Goal: Task Accomplishment & Management: Manage account settings

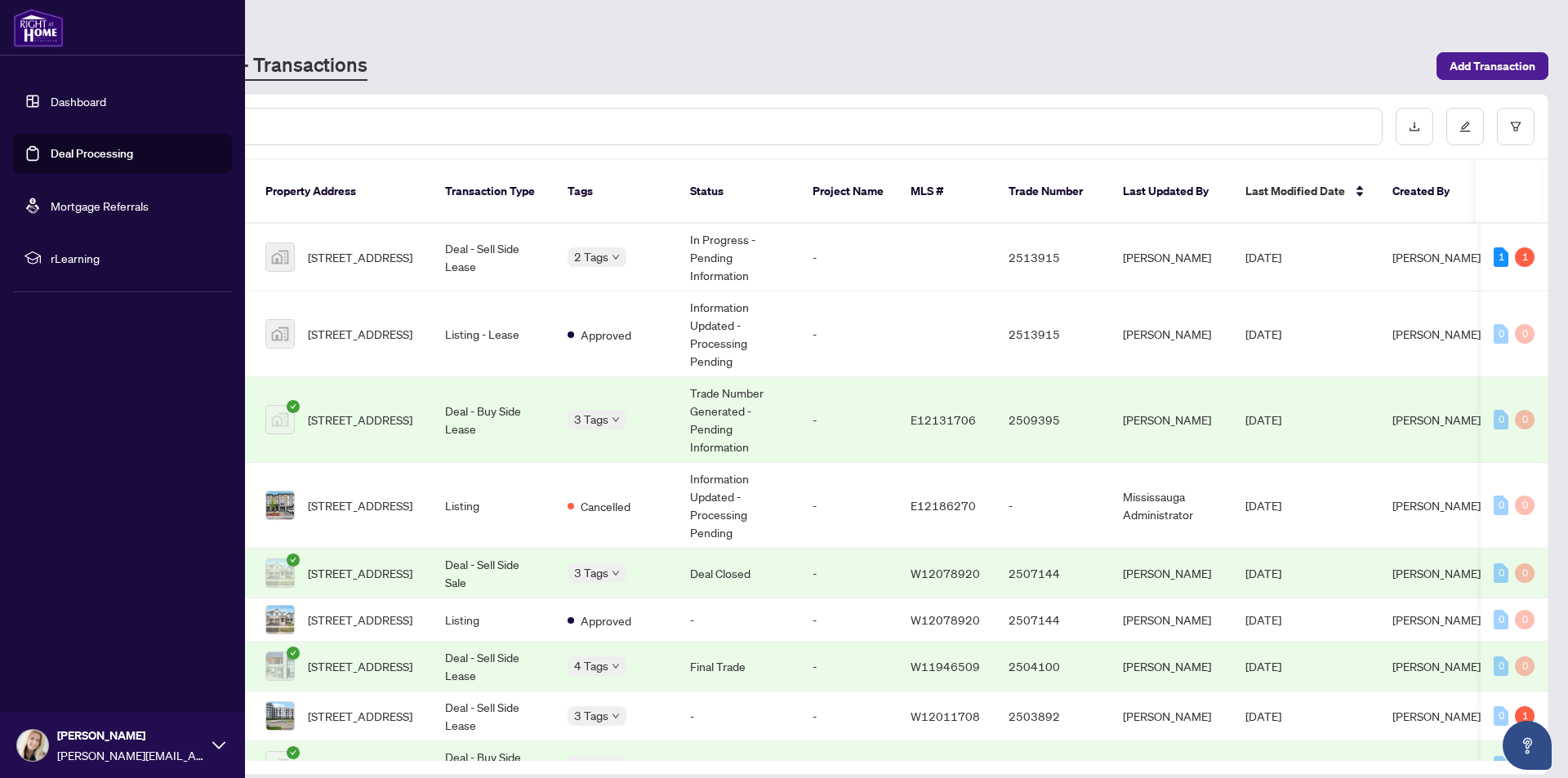
click at [116, 149] on link "Deal Processing" at bounding box center [92, 153] width 83 height 14
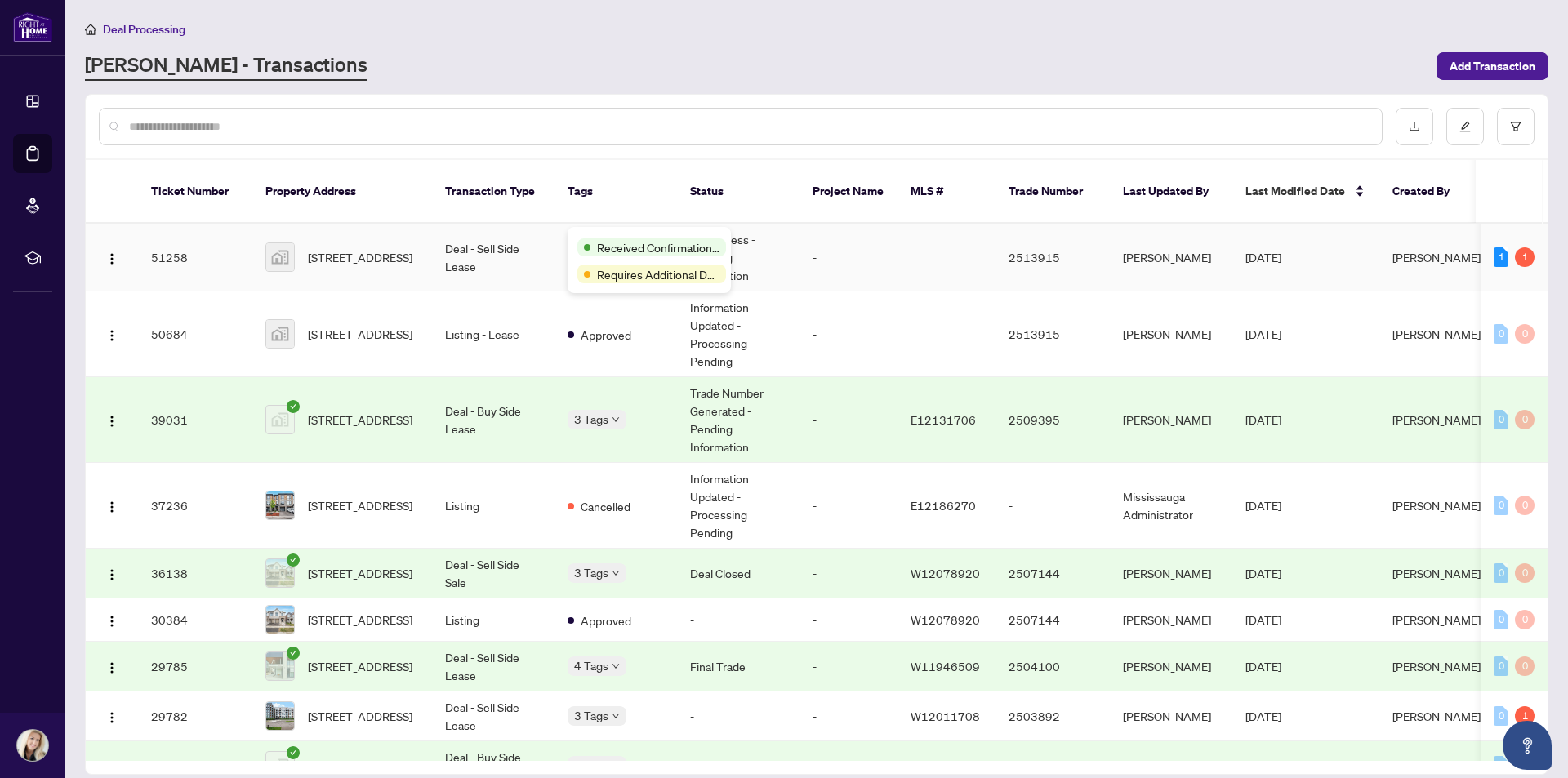
click at [616, 240] on span "Received Confirmation of Closing" at bounding box center [658, 247] width 122 height 18
click at [1521, 248] on div "1" at bounding box center [1524, 257] width 19 height 19
click at [1495, 248] on div "1" at bounding box center [1501, 257] width 14 height 19
click at [712, 227] on td "In Progress - Pending Information" at bounding box center [738, 258] width 122 height 67
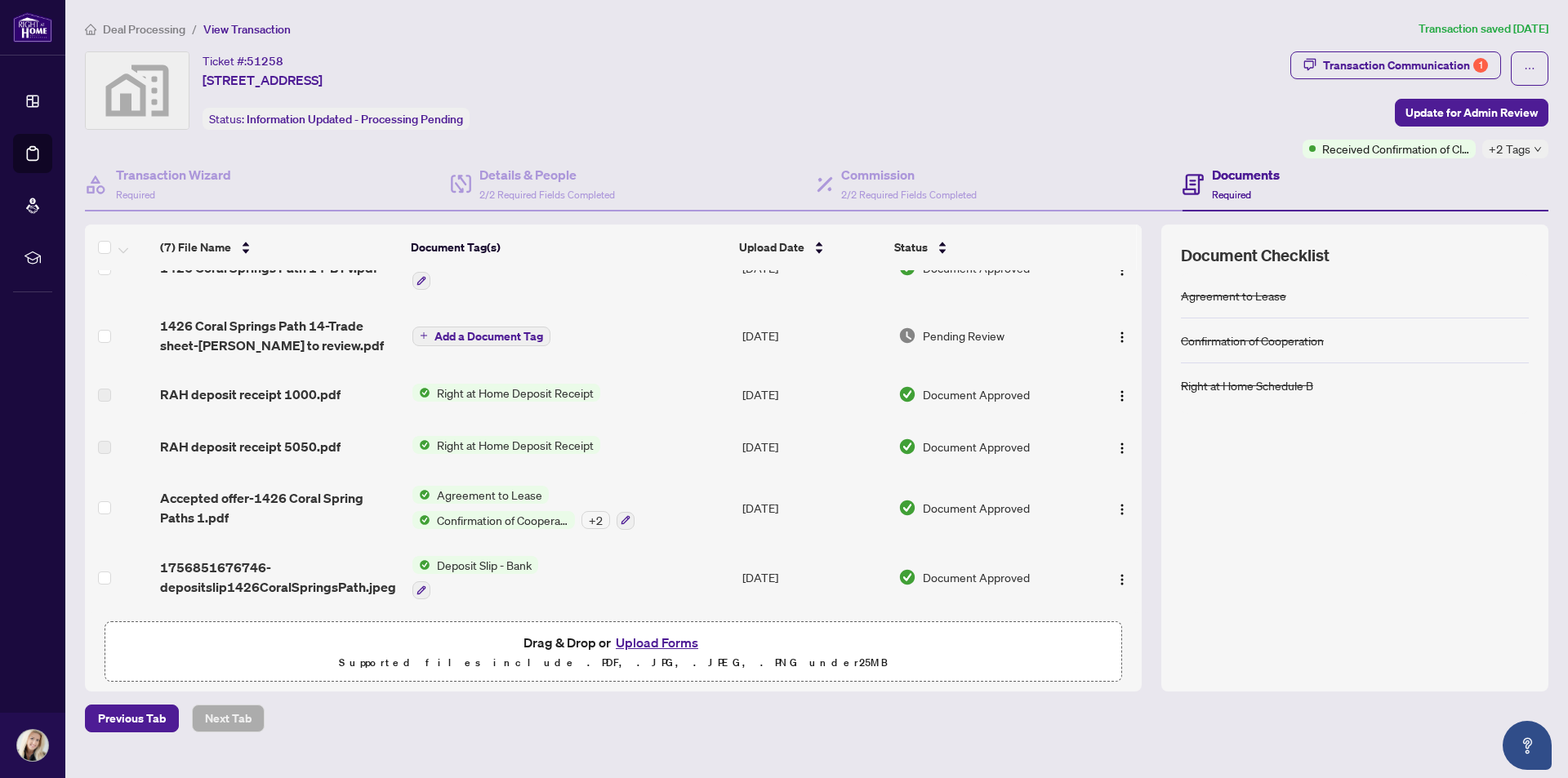
scroll to position [107, 0]
click at [1475, 58] on div "1" at bounding box center [1480, 65] width 14 height 14
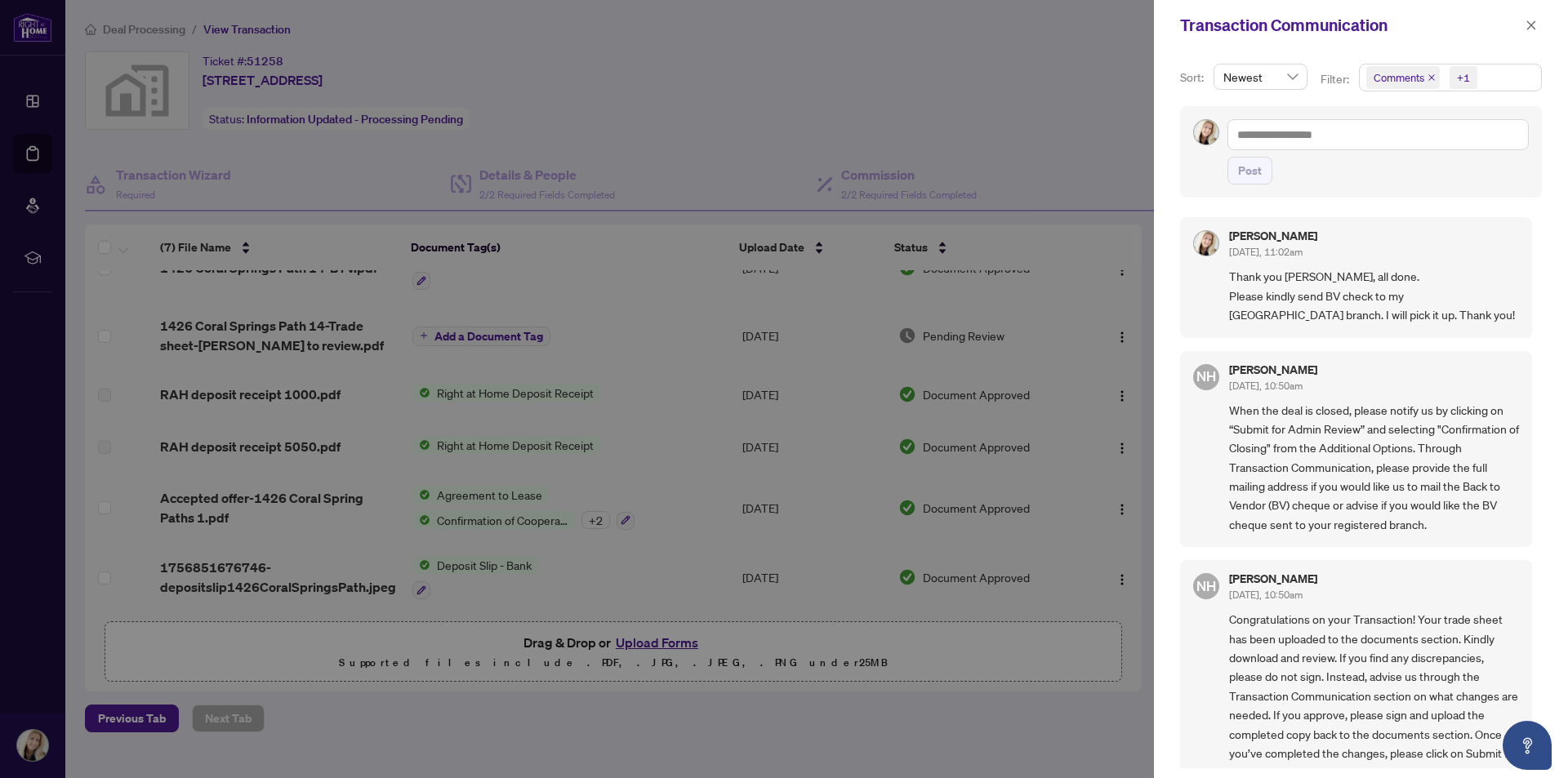
click at [300, 332] on div at bounding box center [784, 389] width 1568 height 778
click at [482, 328] on div at bounding box center [784, 389] width 1568 height 778
click at [1528, 24] on icon "close" at bounding box center [1532, 25] width 12 height 12
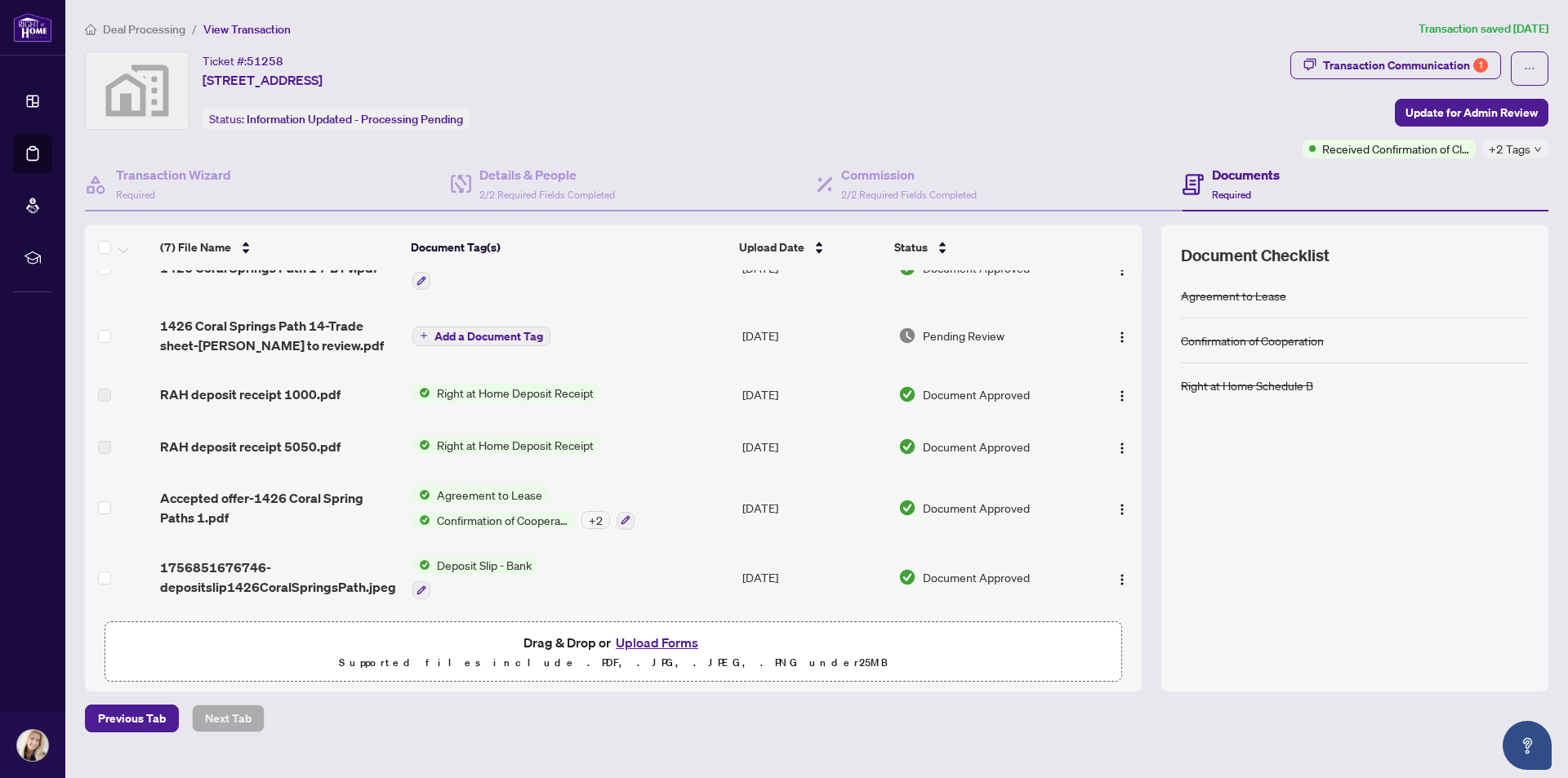
click at [479, 332] on span "Add a Document Tag" at bounding box center [488, 337] width 109 height 12
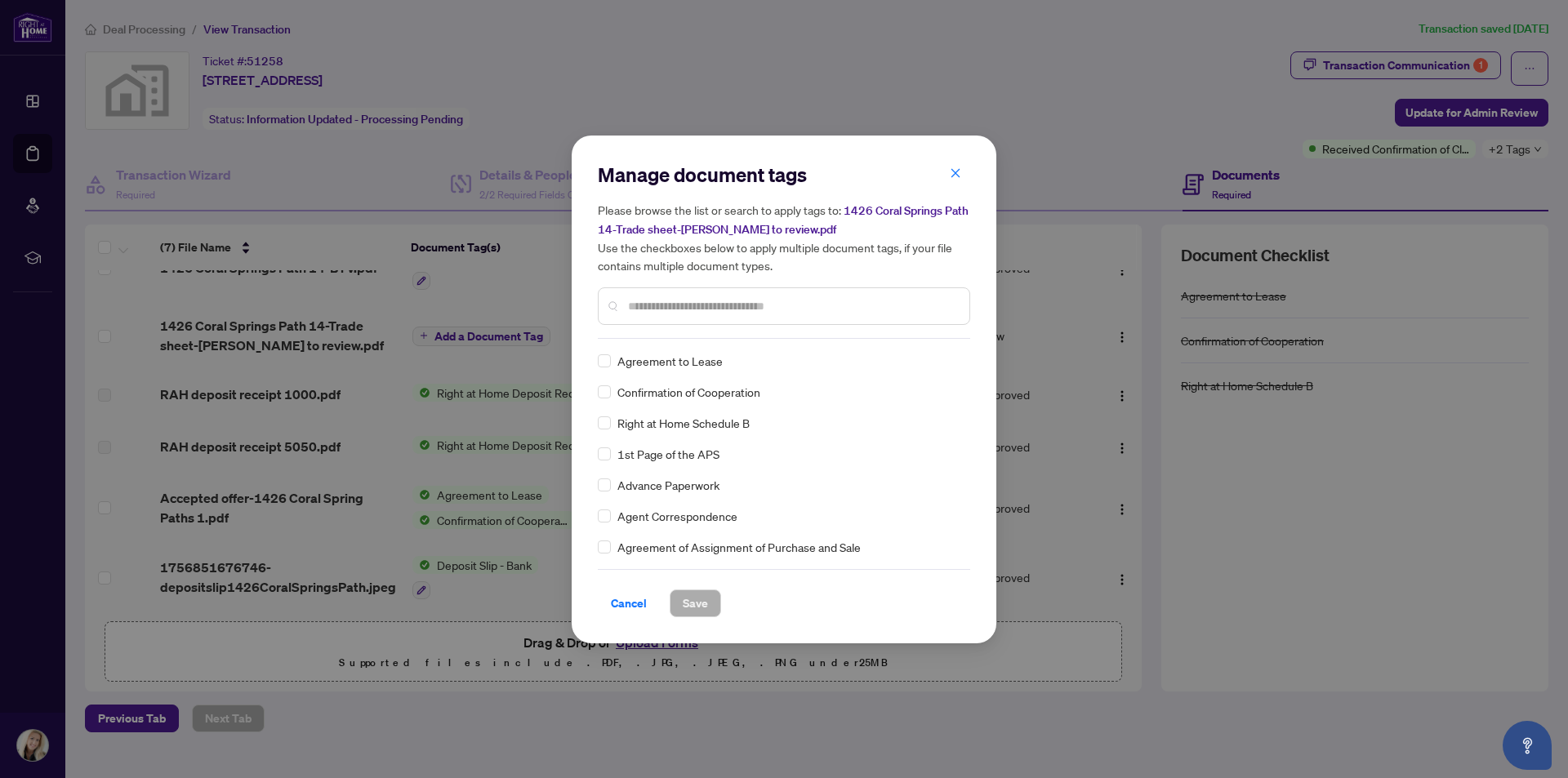
click at [662, 302] on input "text" at bounding box center [792, 306] width 328 height 18
type input "****"
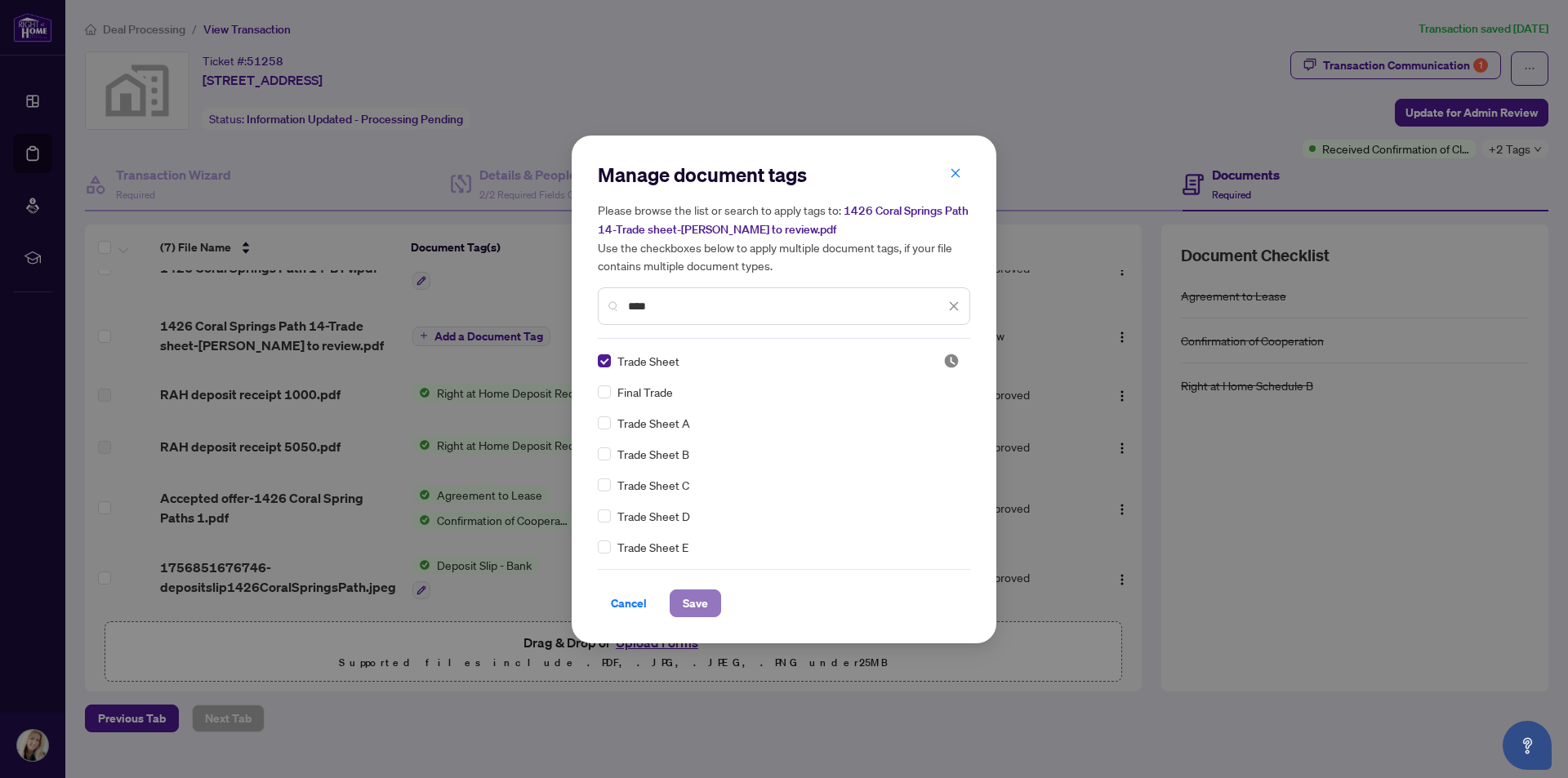
click at [701, 602] on span "Save" at bounding box center [696, 603] width 25 height 26
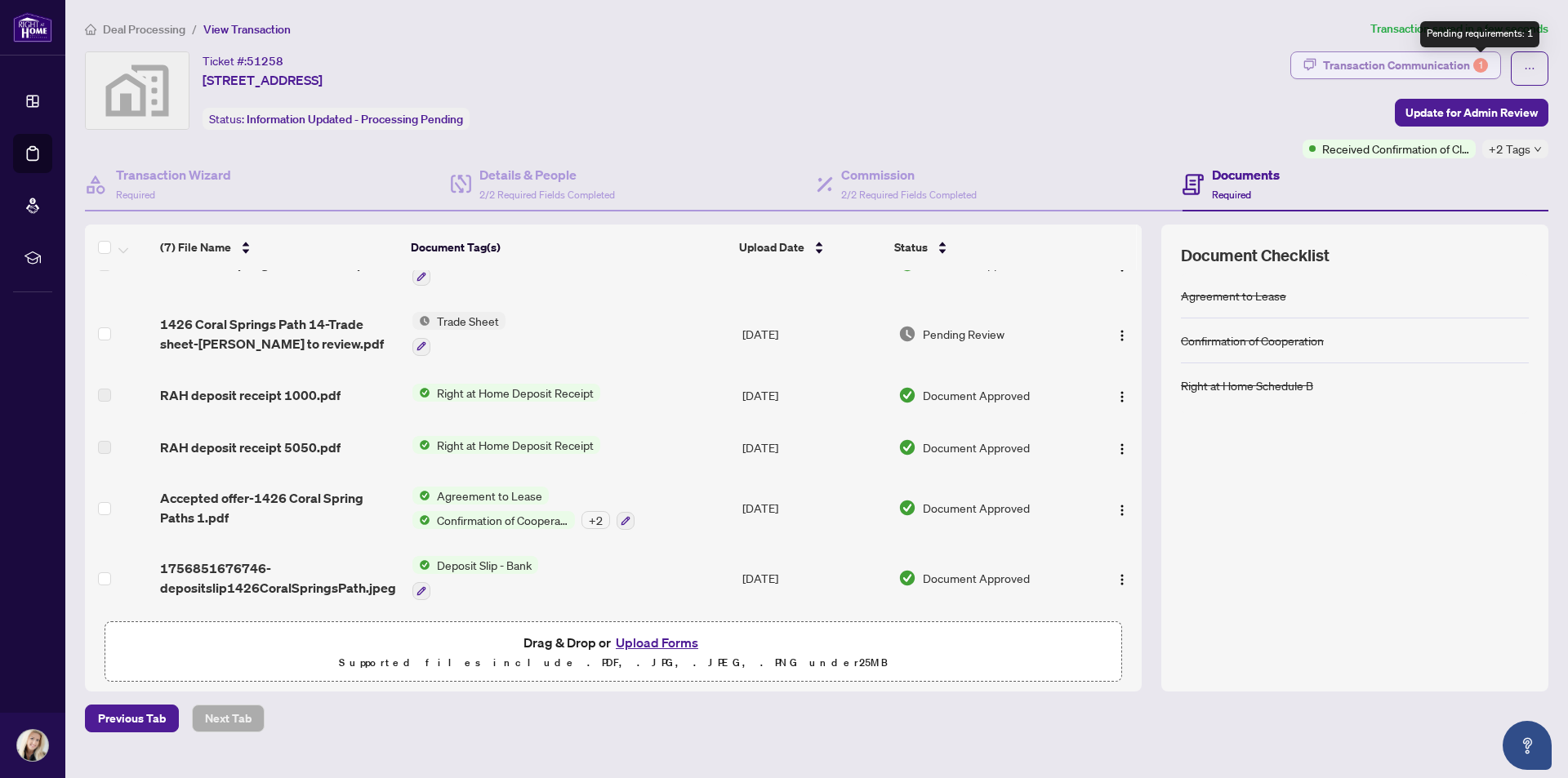
click at [1479, 65] on div "1" at bounding box center [1480, 65] width 14 height 14
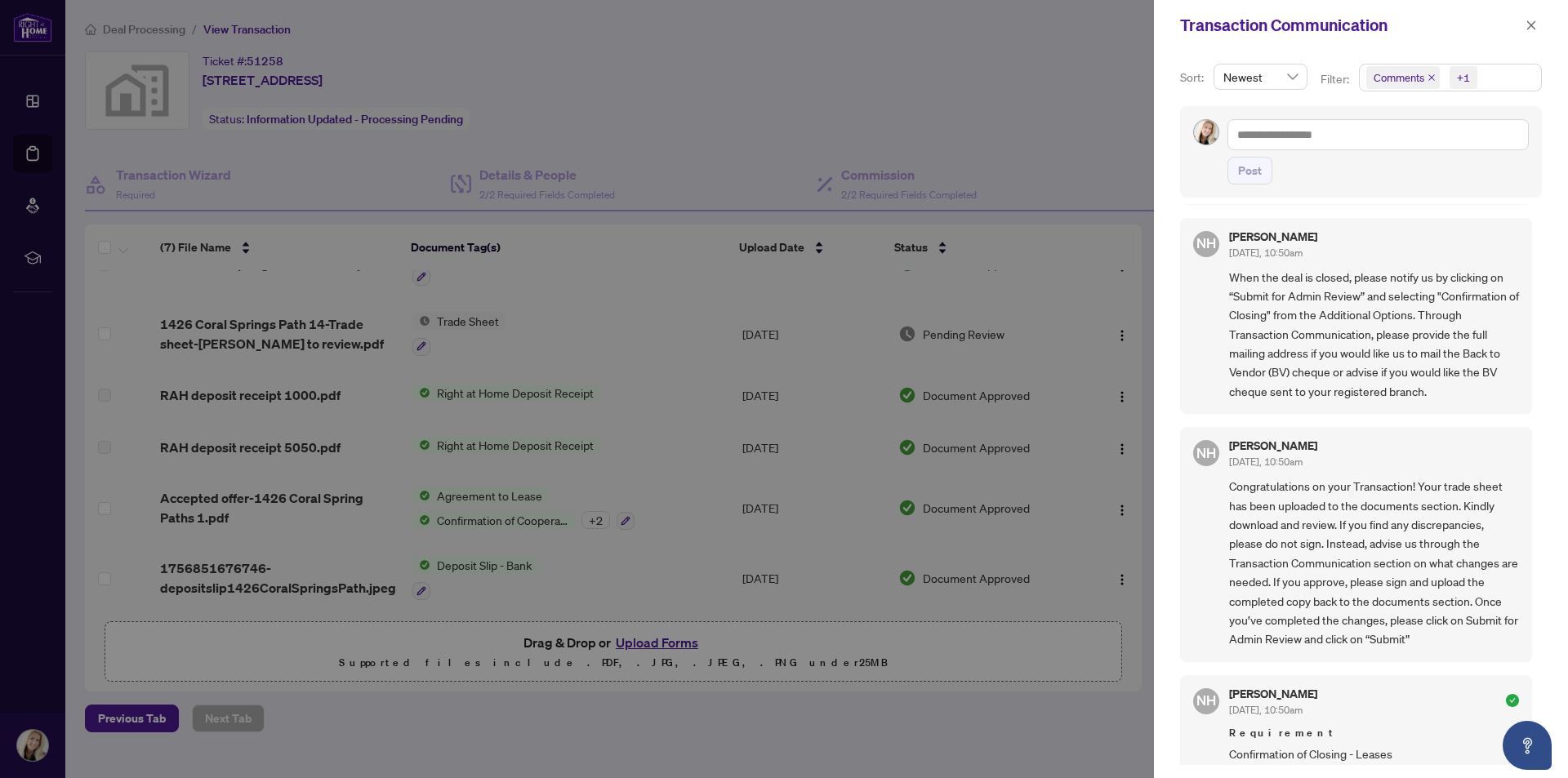
scroll to position [0, 0]
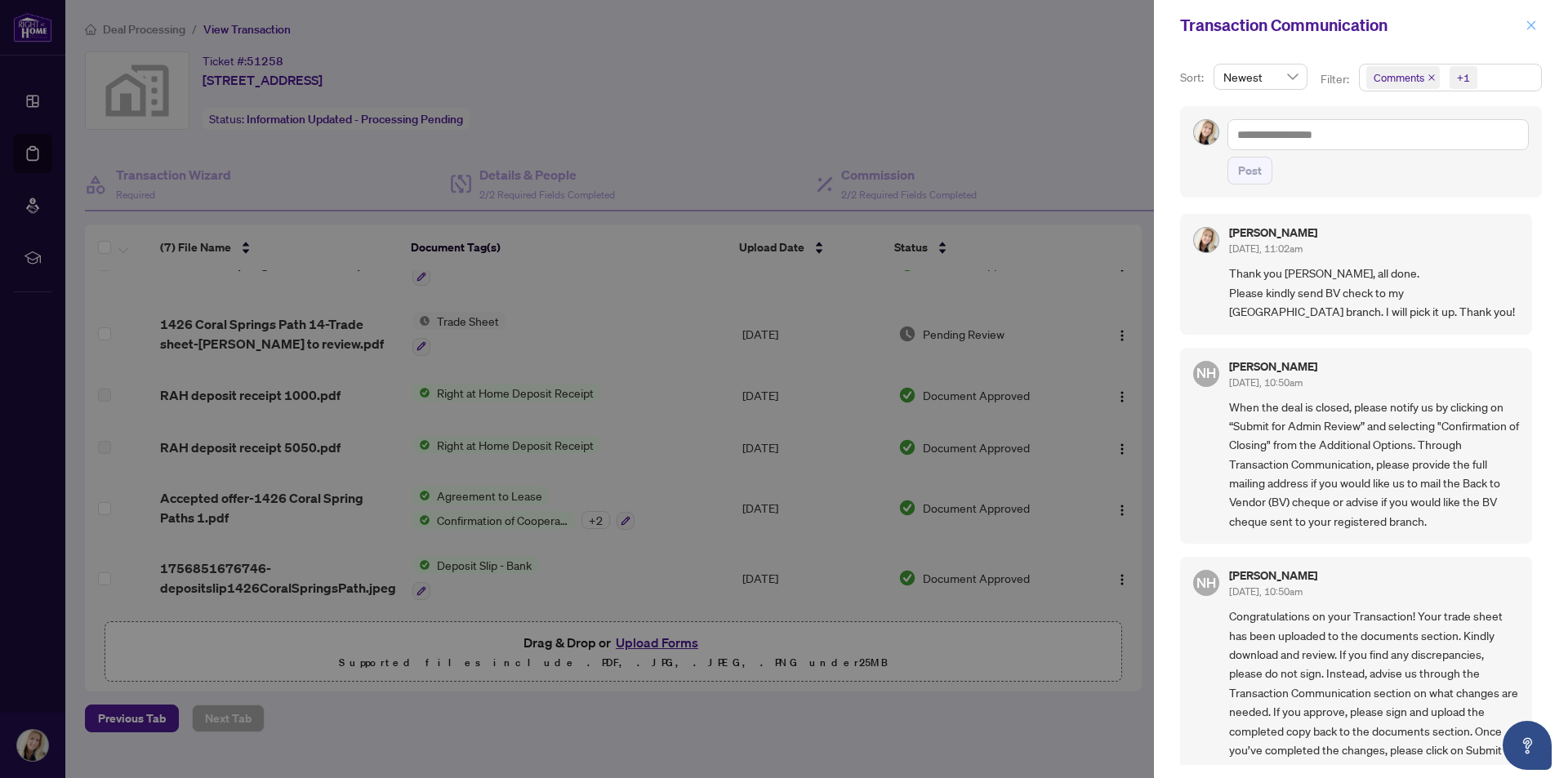
click at [1530, 24] on icon "close" at bounding box center [1532, 24] width 9 height 9
